Goal: Transaction & Acquisition: Download file/media

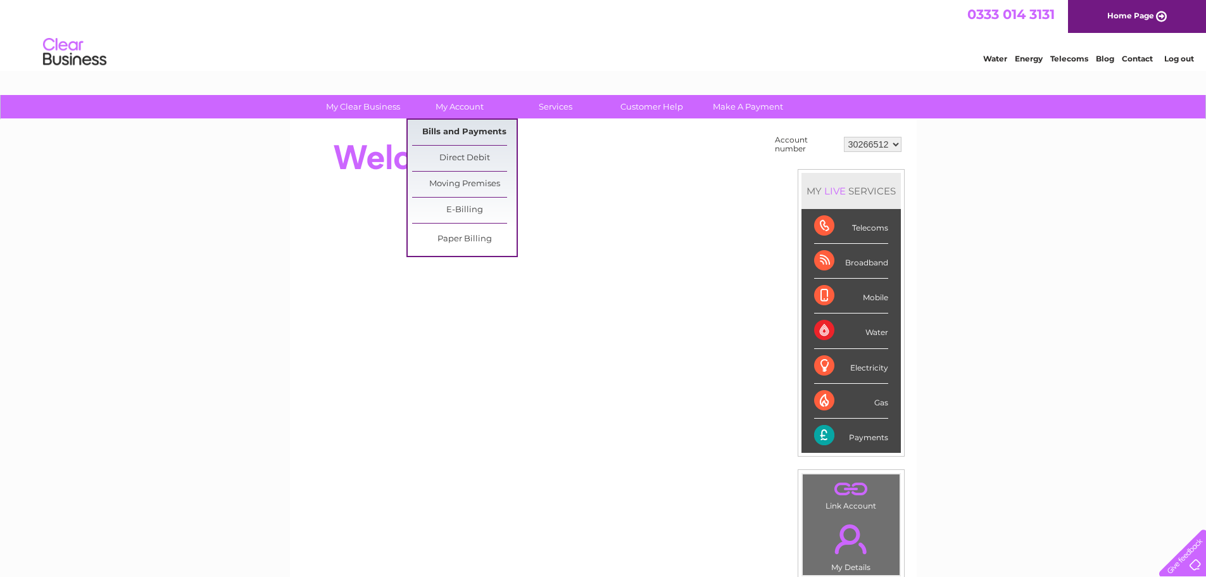
click at [465, 128] on link "Bills and Payments" at bounding box center [464, 132] width 104 height 25
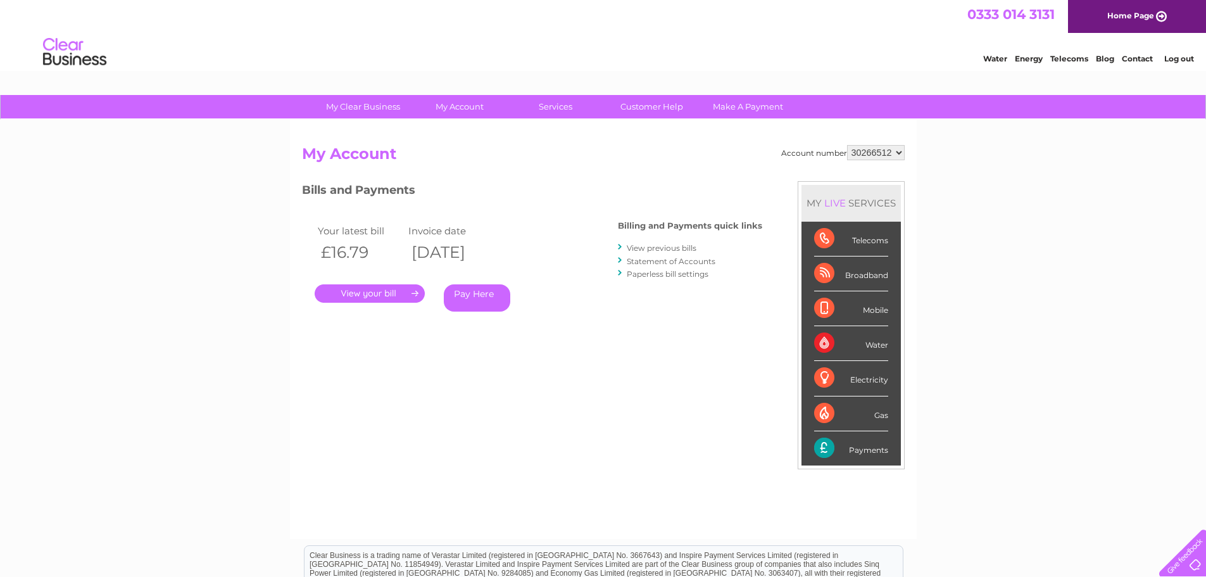
click at [390, 291] on link "." at bounding box center [370, 293] width 110 height 18
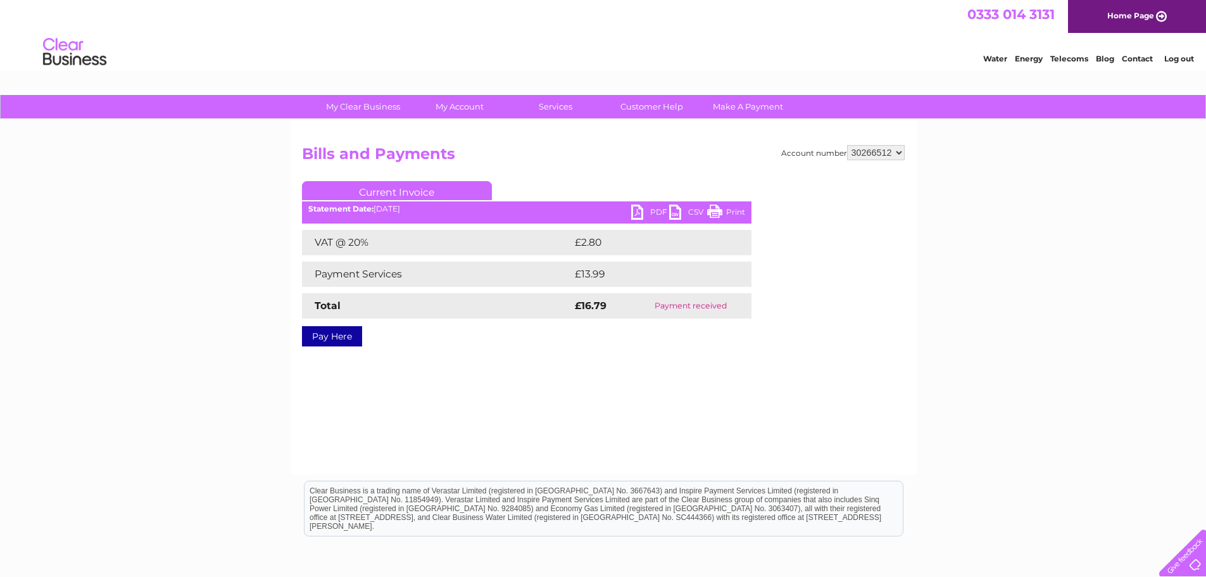
click at [647, 211] on link "PDF" at bounding box center [650, 213] width 38 height 18
